Goal: Task Accomplishment & Management: Complete application form

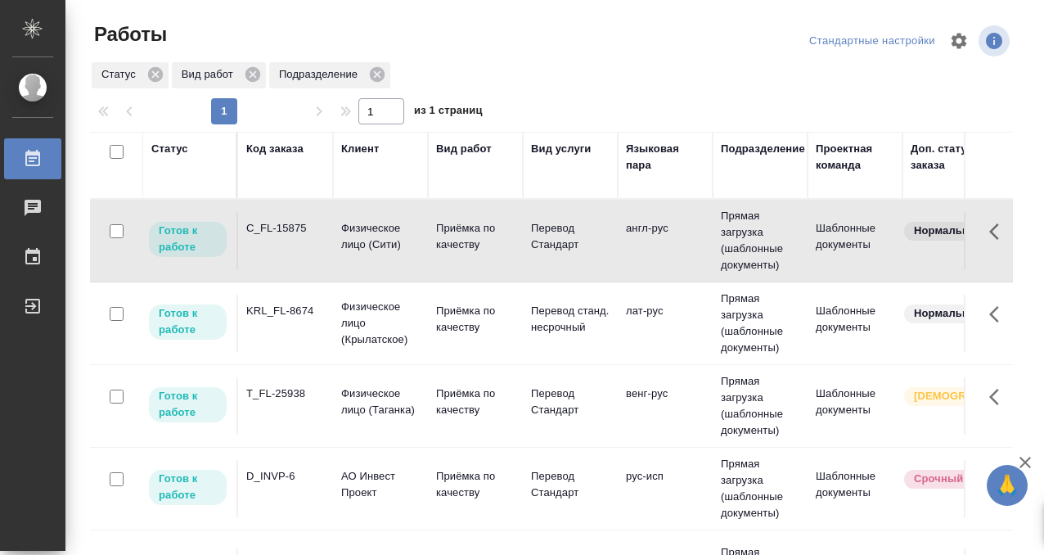
click at [291, 242] on td "C_FL-15875" at bounding box center [285, 240] width 95 height 57
click at [170, 150] on div "Статус" at bounding box center [169, 149] width 37 height 16
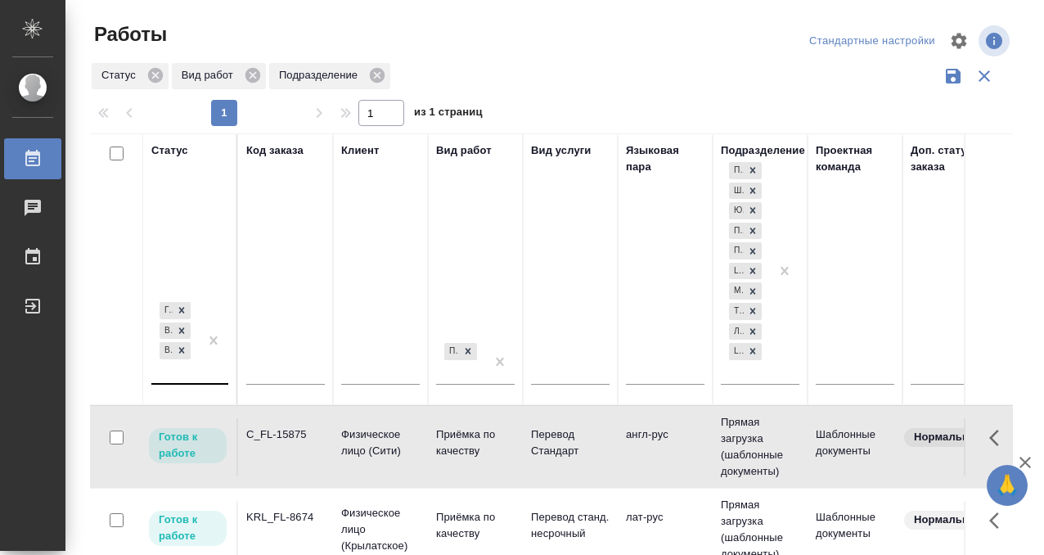
click at [185, 372] on div "Готов к работе В работе В ожидании" at bounding box center [174, 341] width 47 height 84
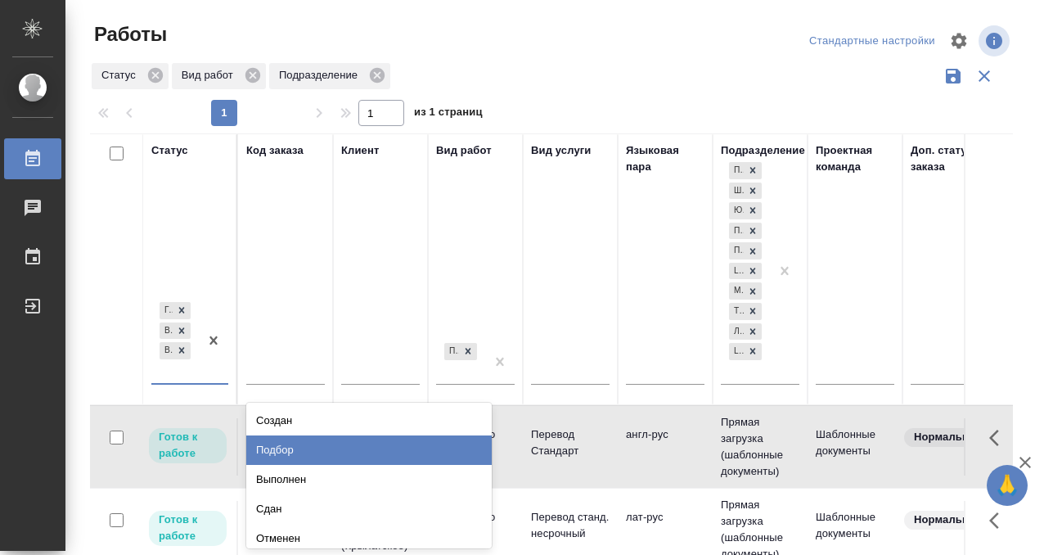
click at [314, 445] on div "Подбор" at bounding box center [368, 449] width 245 height 29
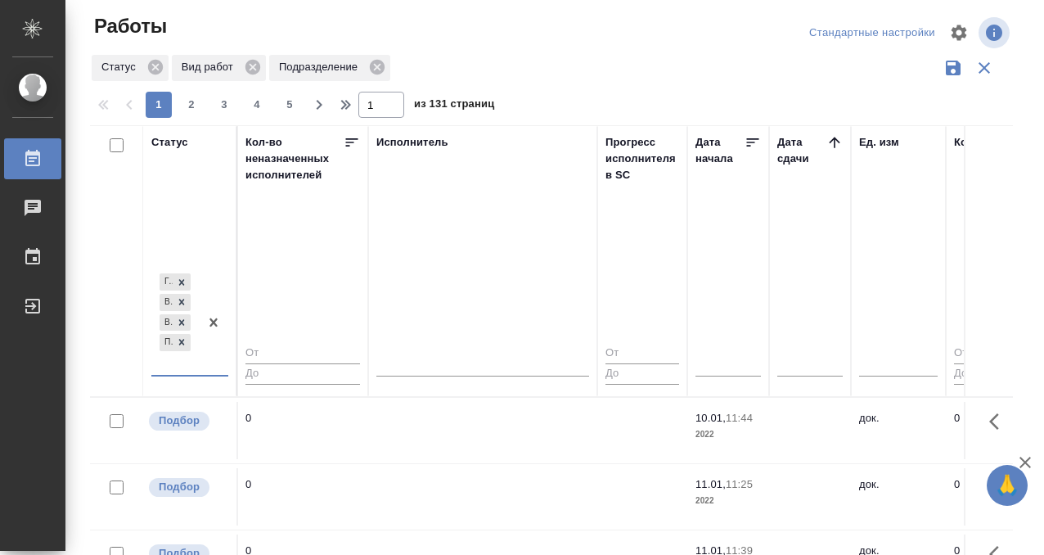
scroll to position [0, 956]
click at [829, 147] on icon at bounding box center [835, 142] width 16 height 16
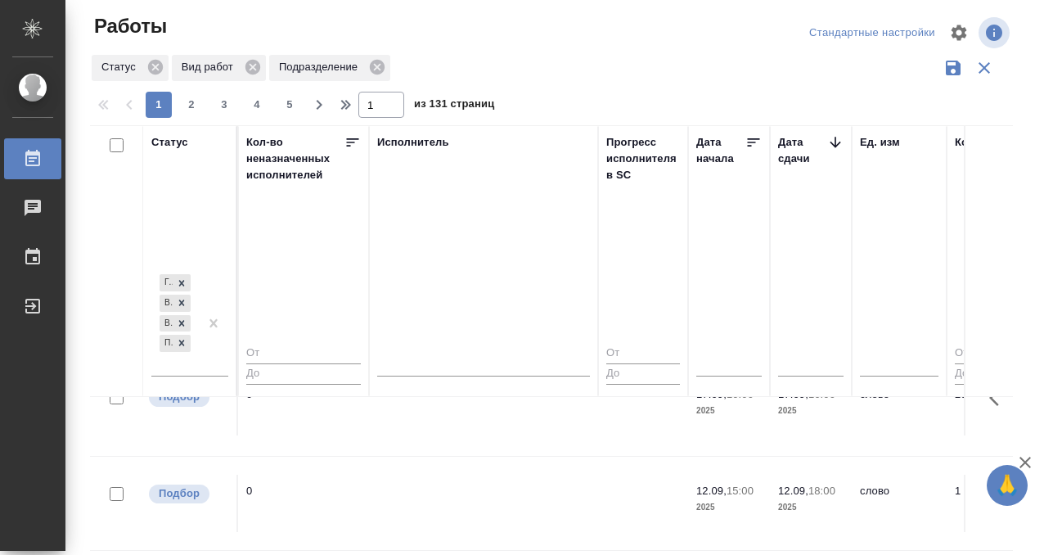
scroll to position [106, 956]
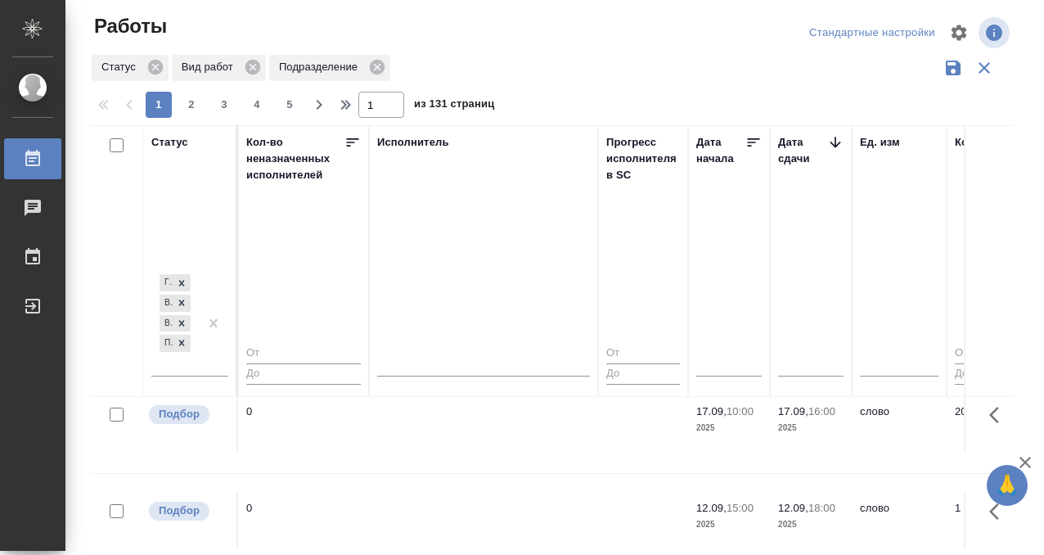
click at [555, 492] on td at bounding box center [483, 520] width 229 height 57
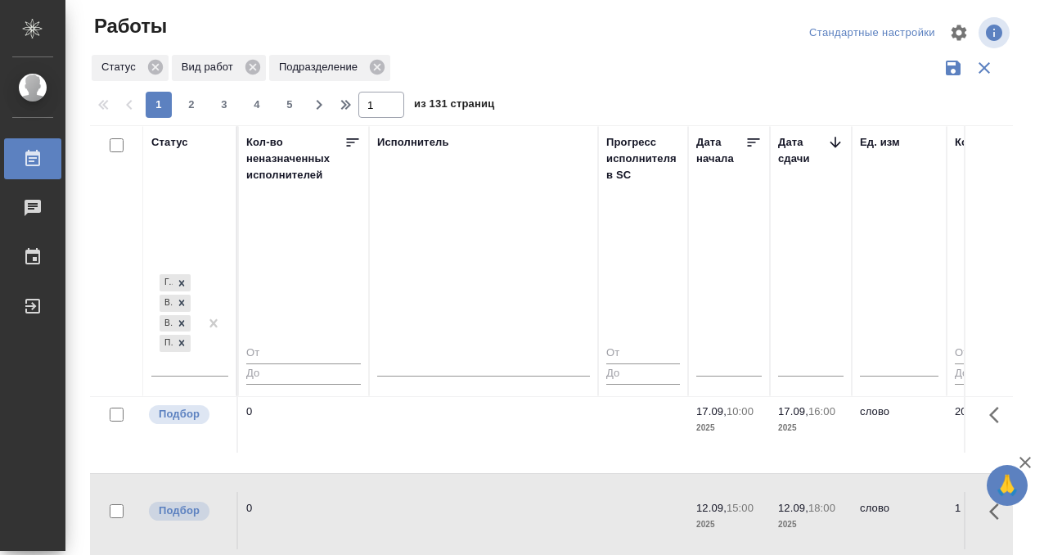
click at [555, 492] on td at bounding box center [483, 520] width 229 height 57
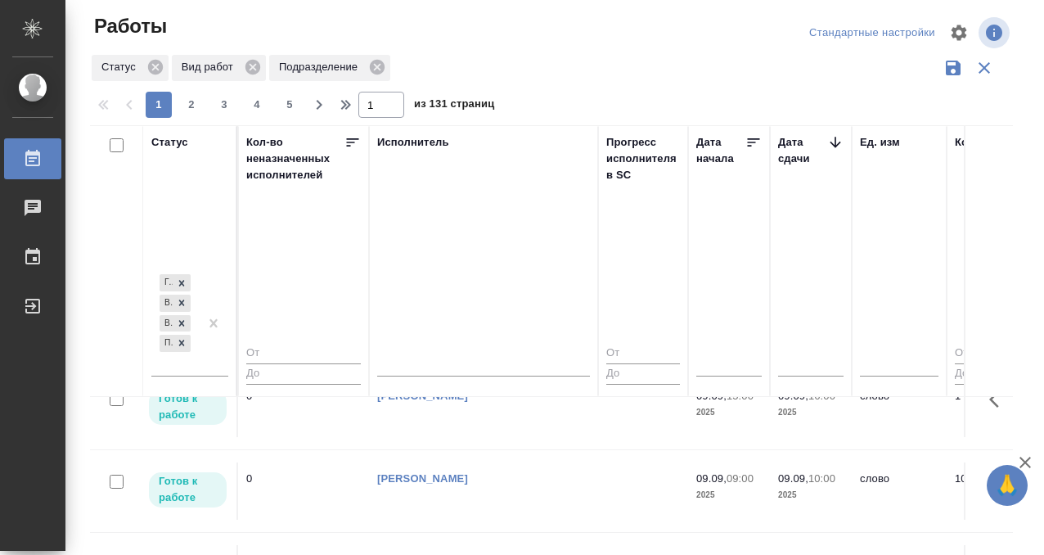
scroll to position [996, 956]
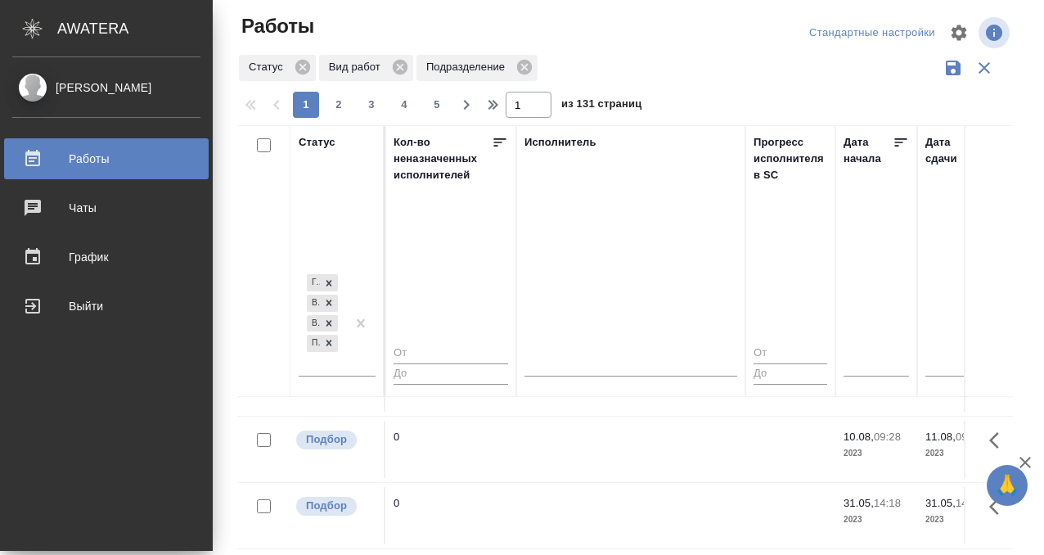
click at [29, 161] on div "Работы" at bounding box center [106, 158] width 188 height 25
click at [38, 161] on icon at bounding box center [32, 158] width 15 height 16
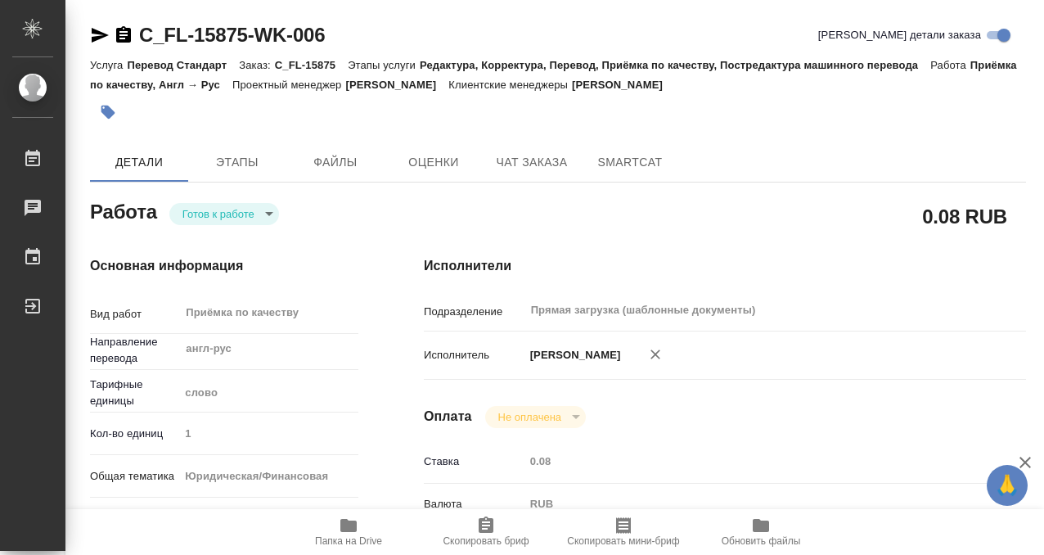
click at [125, 121] on div at bounding box center [402, 112] width 624 height 36
click at [114, 114] on icon "button" at bounding box center [108, 112] width 16 height 16
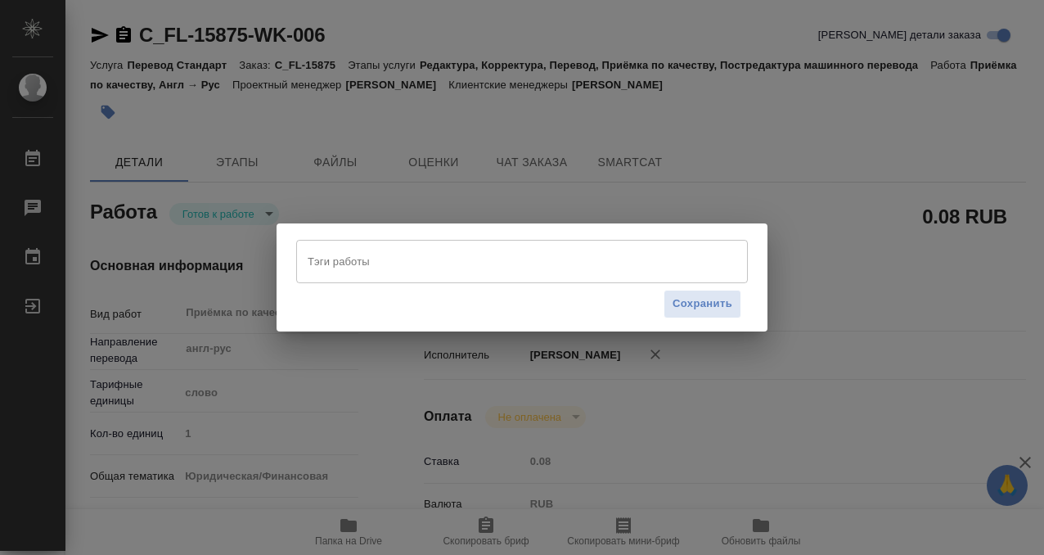
click at [376, 253] on input "Тэги работы" at bounding box center [507, 261] width 406 height 28
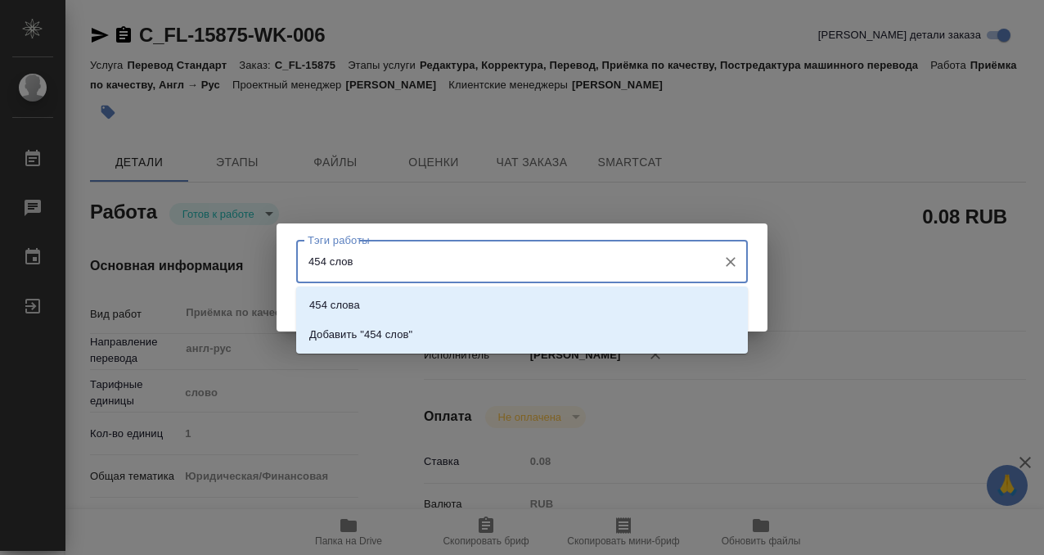
type input "454 слова"
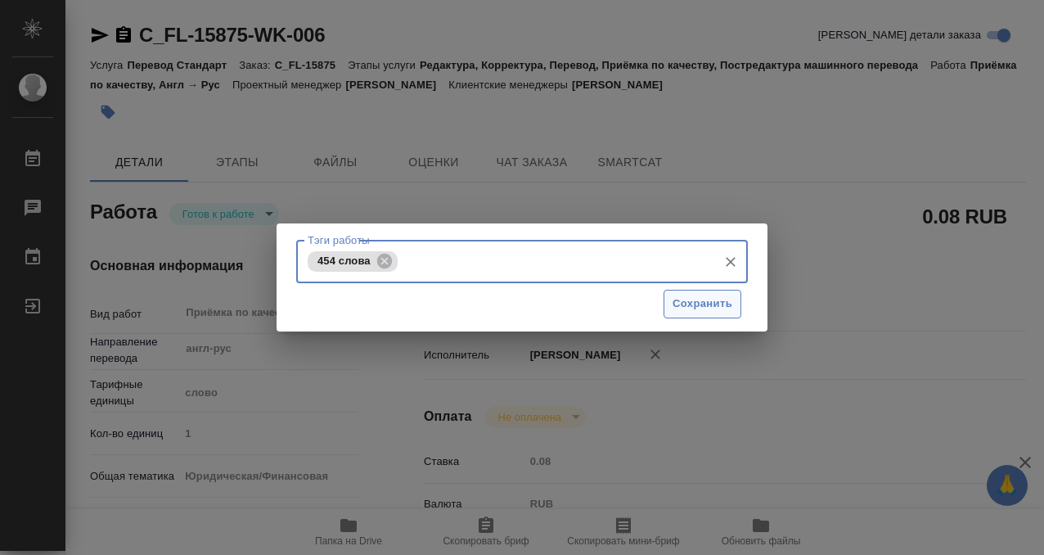
click at [708, 312] on span "Сохранить" at bounding box center [703, 304] width 60 height 19
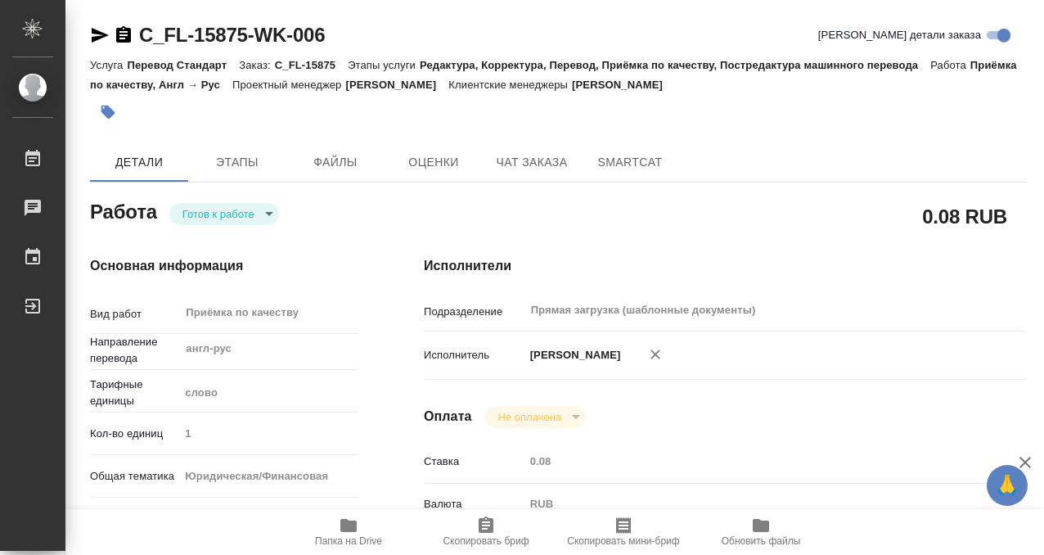
click at [232, 209] on div "Тэги работы 454 слова Тэги работы Сохранить" at bounding box center [522, 277] width 1044 height 555
type input "readyForWork"
type input "англ-рус"
type input "5a8b1489cc6b4906c91bfd90"
type input "1"
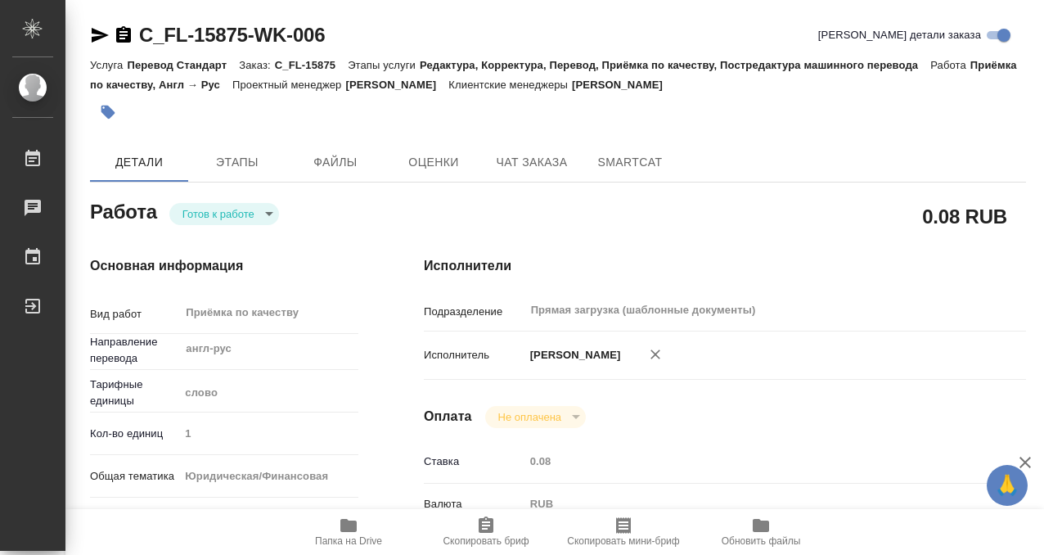
type input "yr-fn"
type input "5a8b8b956a9677013d343cfe"
checkbox input "true"
type input "05.09.2025 10:48"
type input "08.09.2025 18:00"
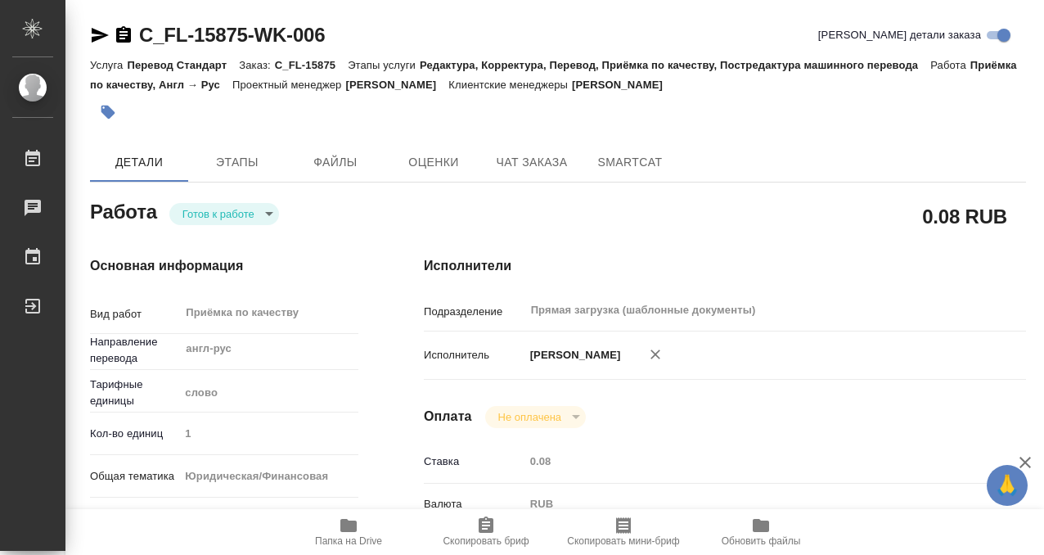
type input "08.09.2025 18:00"
type input "Прямая загрузка (шаблонные документы)"
type input "notPayed"
type input "0.08"
type input "RUB"
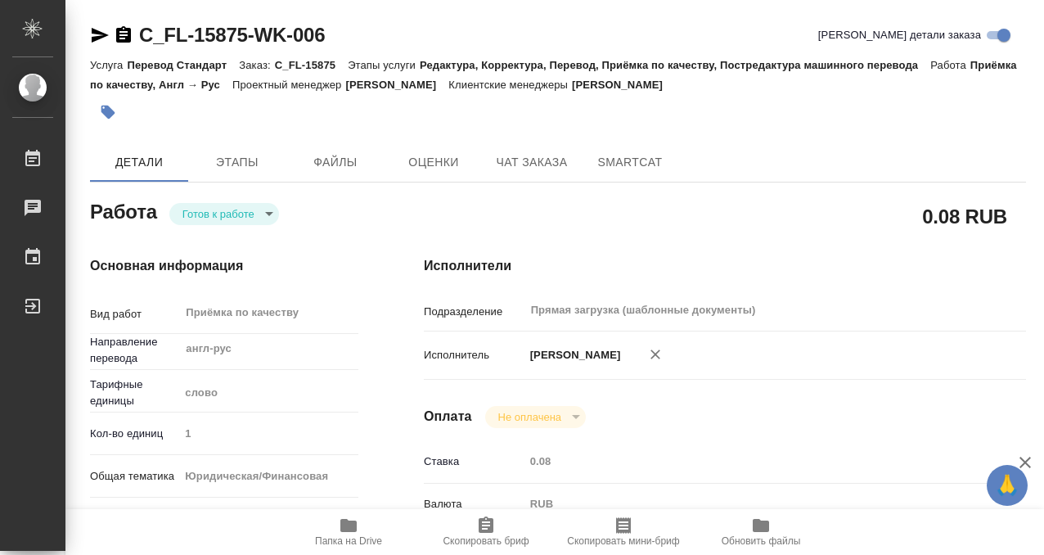
type input "Кобзева Елизавета"
type input "C_FL-15875"
type input "Перевод Стандарт"
type input "Редактура, Корректура, Перевод, Приёмка по качеству, Постредактура машинного пе…"
type input "Зайцева Светлана"
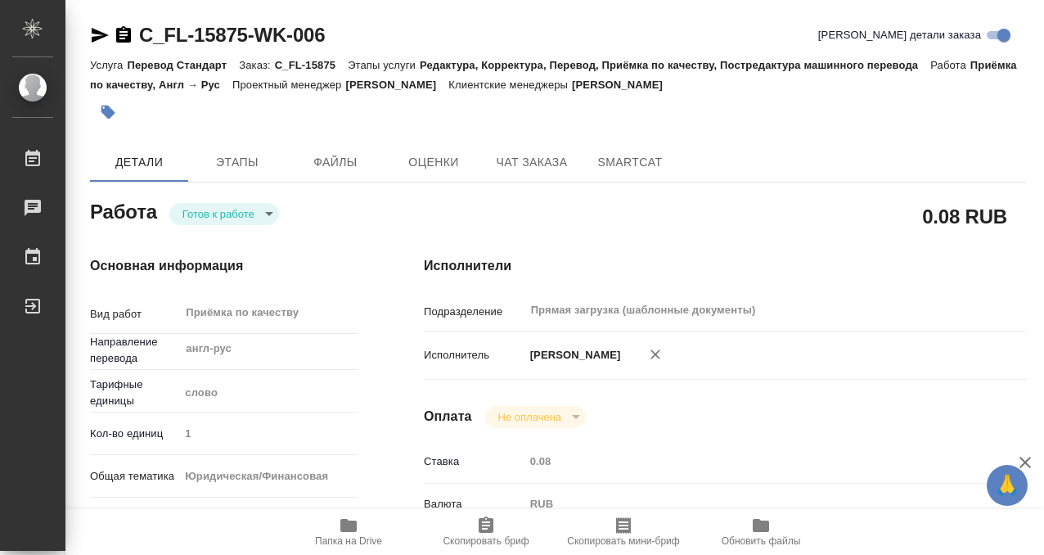
type input "Арсеньева Вера"
type input "/Clients/FL_C/Orders/C_FL-15875"
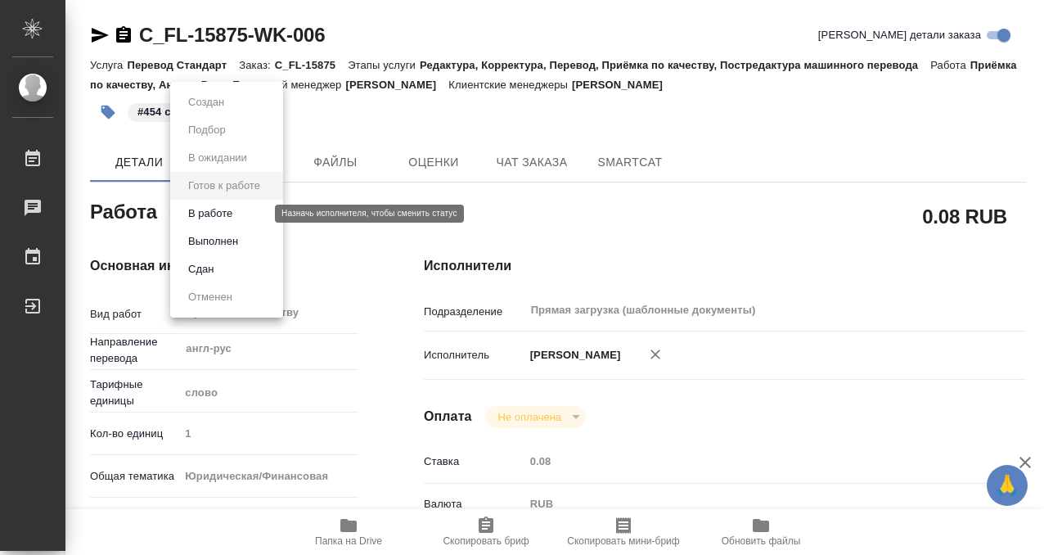
click at [235, 219] on body "🙏 .cls-1 fill:#fff; AWATERA Kobzeva Elizaveta Работы 0 Чаты График Выйти C_FL-1…" at bounding box center [522, 277] width 1044 height 555
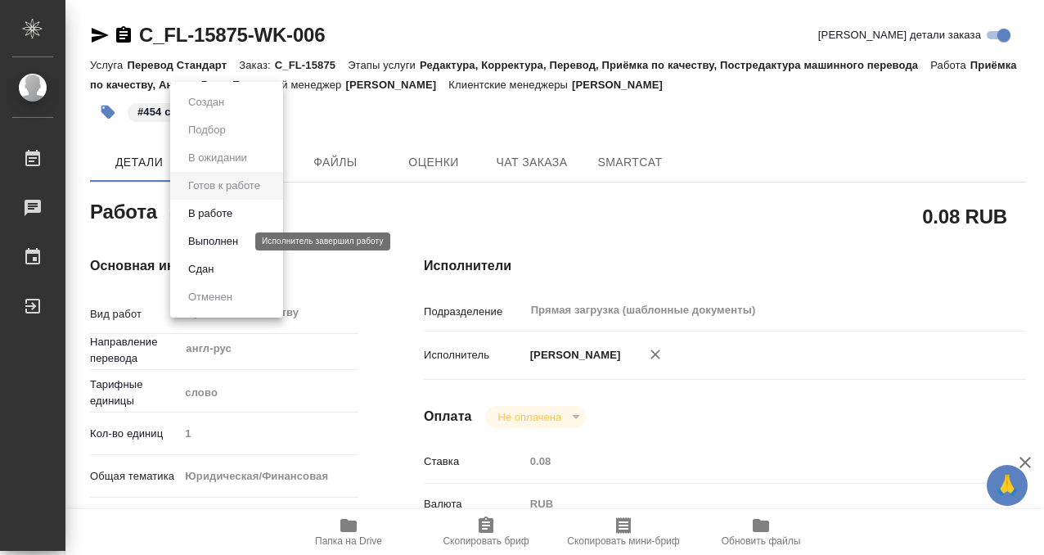
click at [228, 245] on button "Выполнен" at bounding box center [213, 241] width 60 height 18
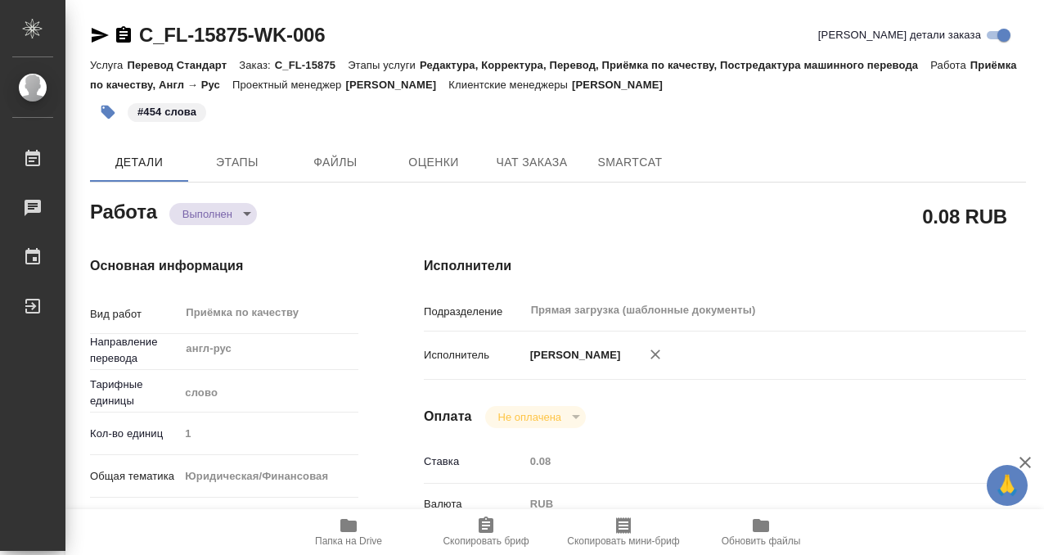
type textarea "x"
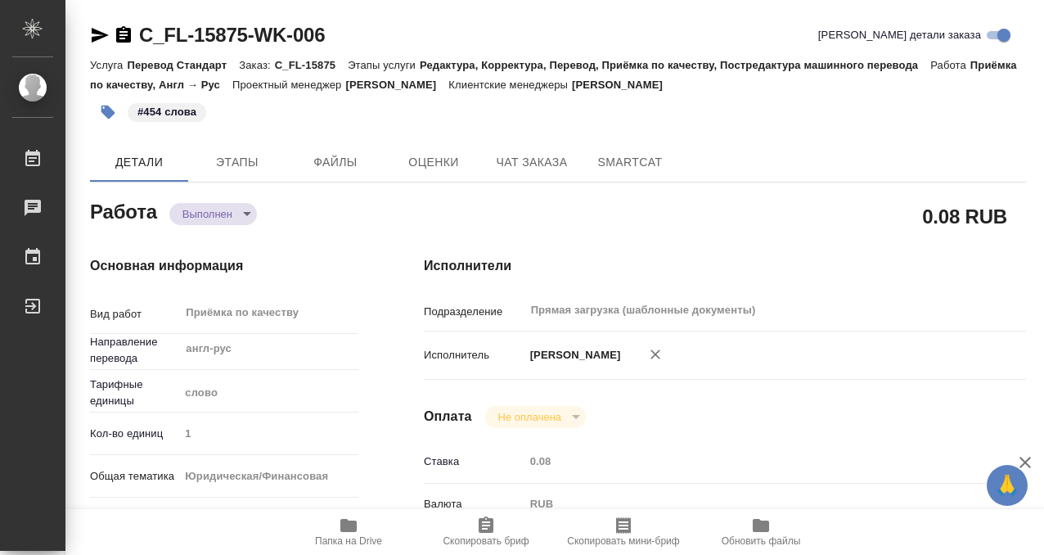
type textarea "x"
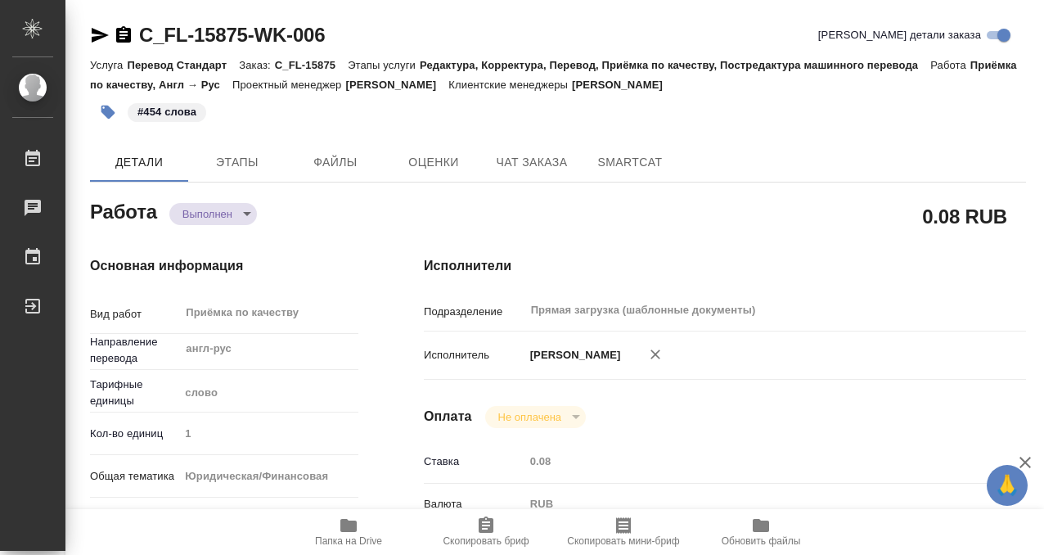
type textarea "x"
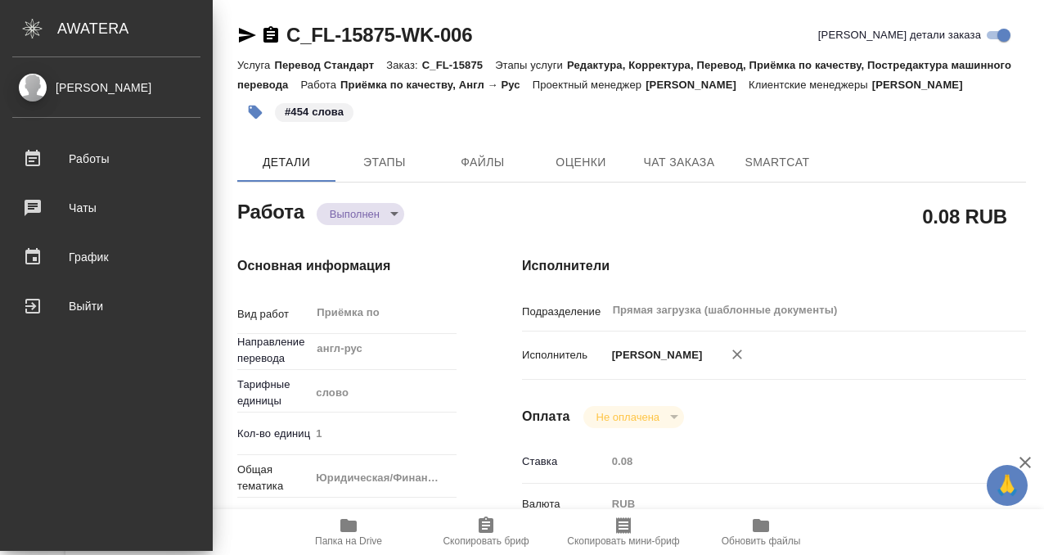
type textarea "x"
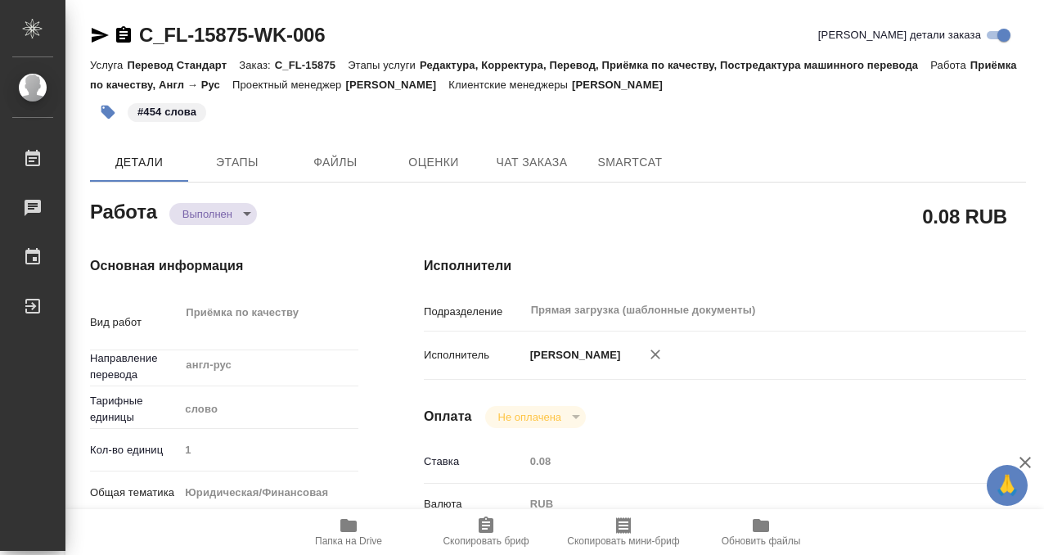
click at [128, 30] on icon "button" at bounding box center [123, 34] width 15 height 16
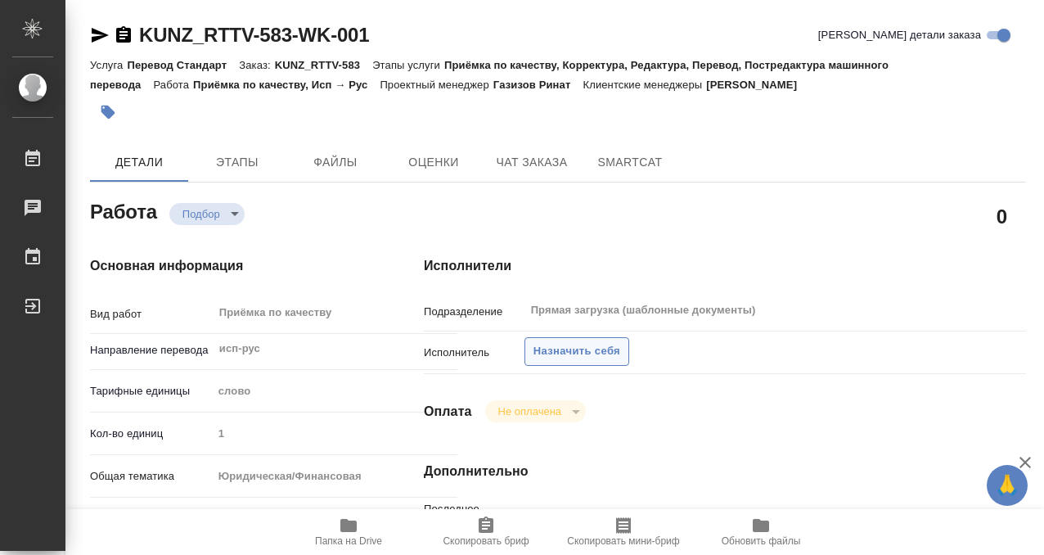
click at [564, 348] on span "Назначить себя" at bounding box center [576, 351] width 87 height 19
